Goal: Information Seeking & Learning: Understand process/instructions

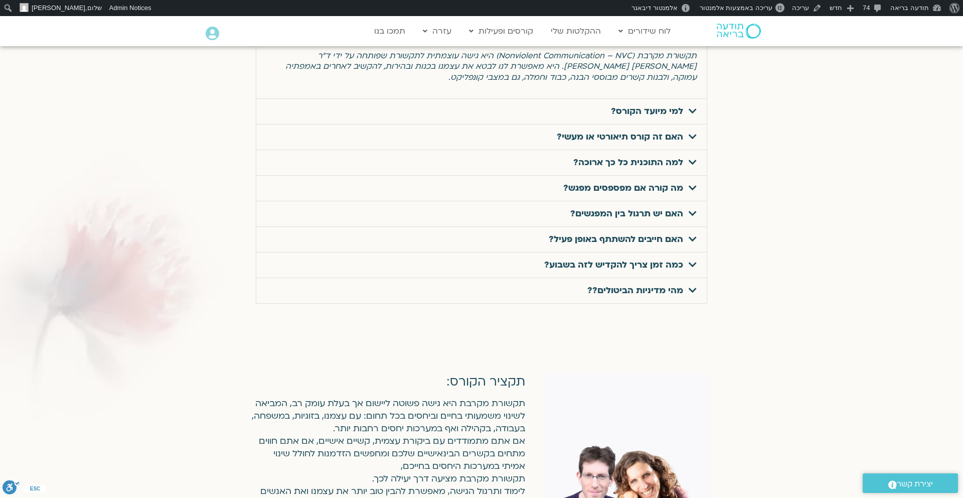
scroll to position [3292, 0]
click at [576, 278] on div "מהי מדיניות הביטולים??" at bounding box center [481, 290] width 451 height 25
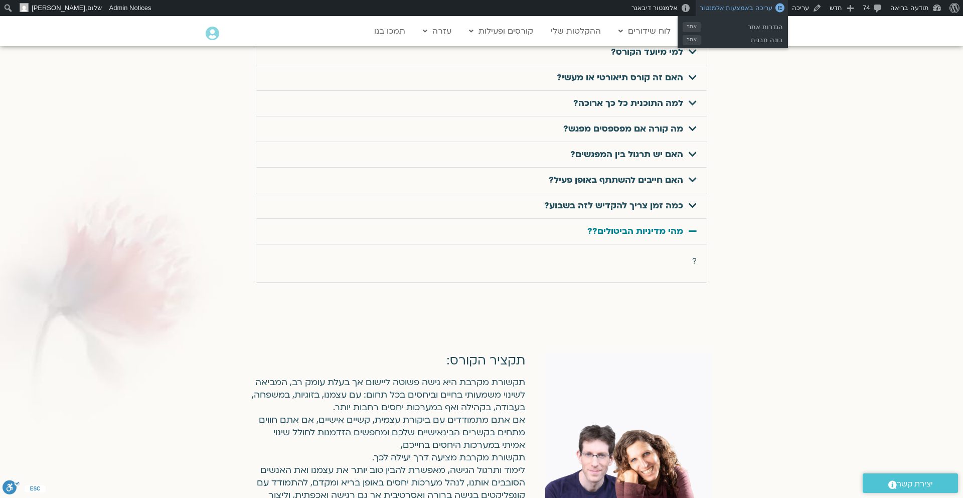
click at [746, 8] on span "עריכה באמצעות אלמנטור" at bounding box center [736, 8] width 73 height 8
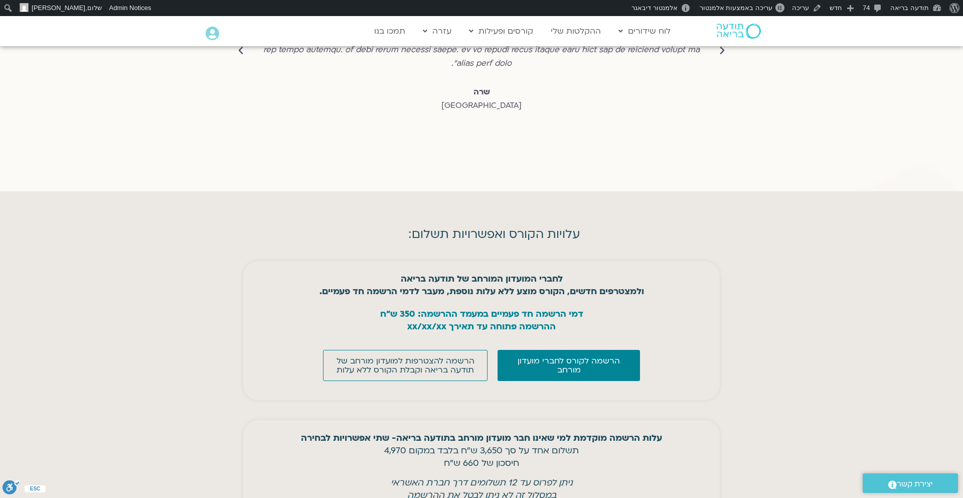
scroll to position [3975, 0]
